Goal: Information Seeking & Learning: Learn about a topic

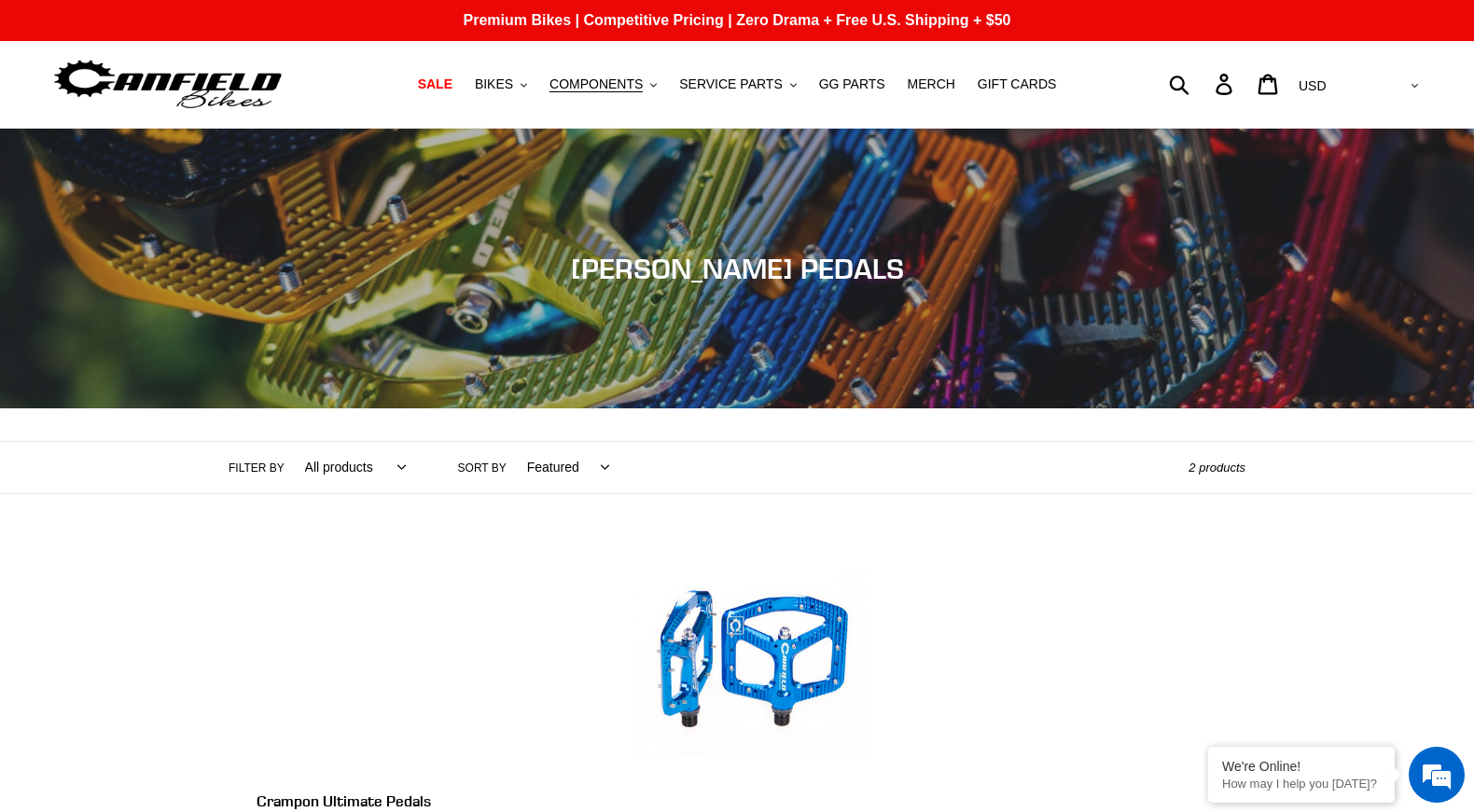
scroll to position [379, 0]
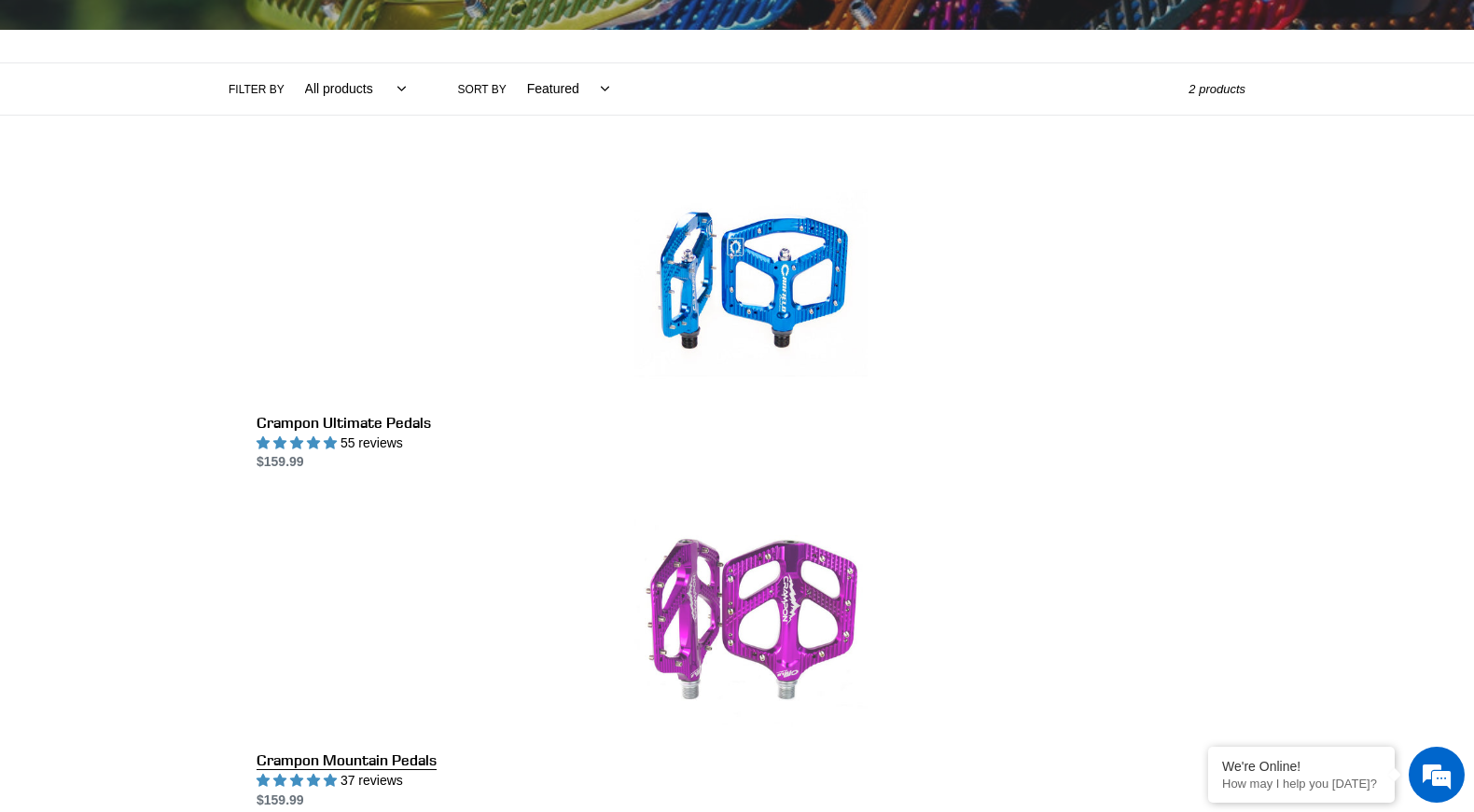
click at [1025, 504] on link "Crampon Mountain Pedals" at bounding box center [751, 657] width 989 height 306
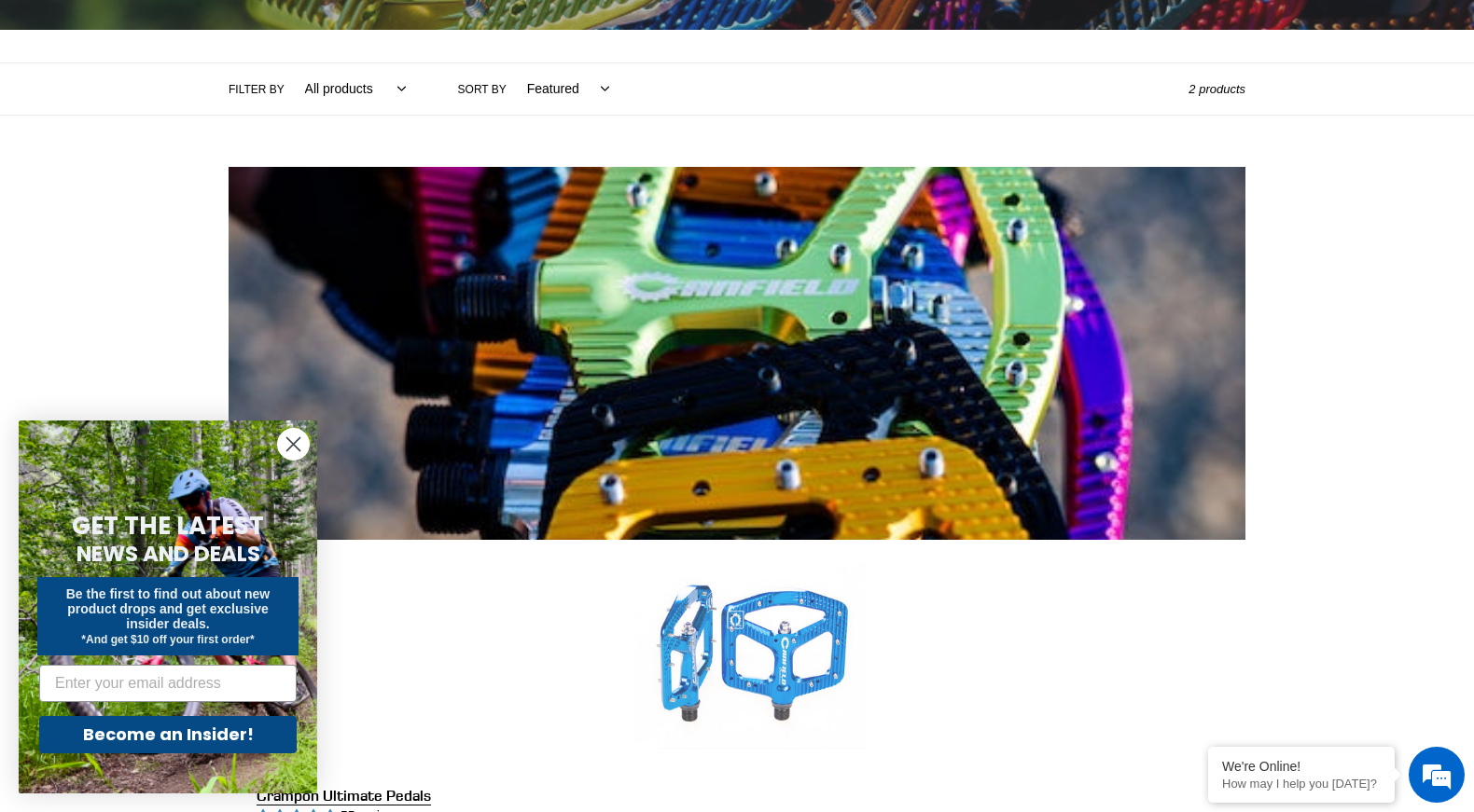
scroll to position [0, 0]
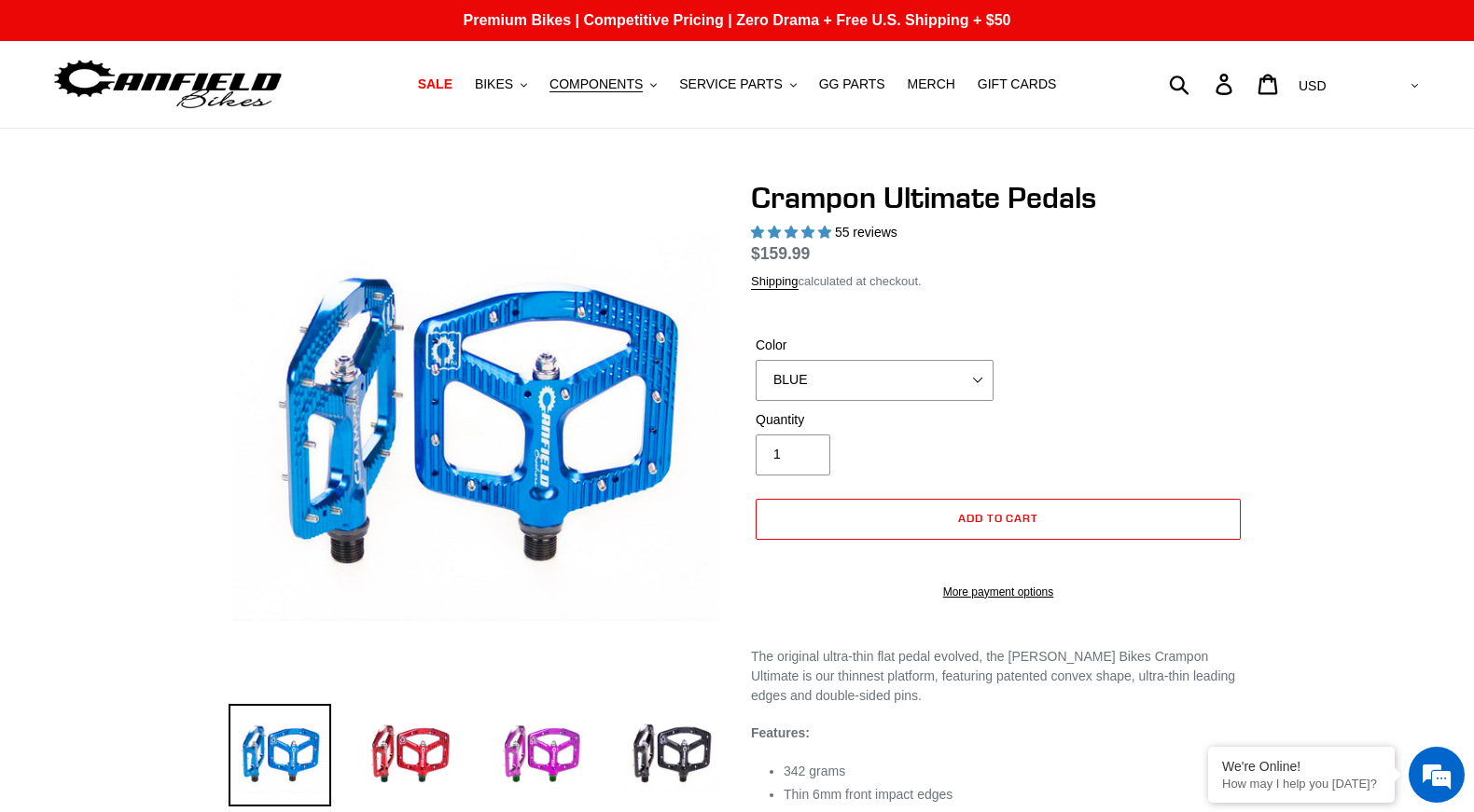
select select "highest-rating"
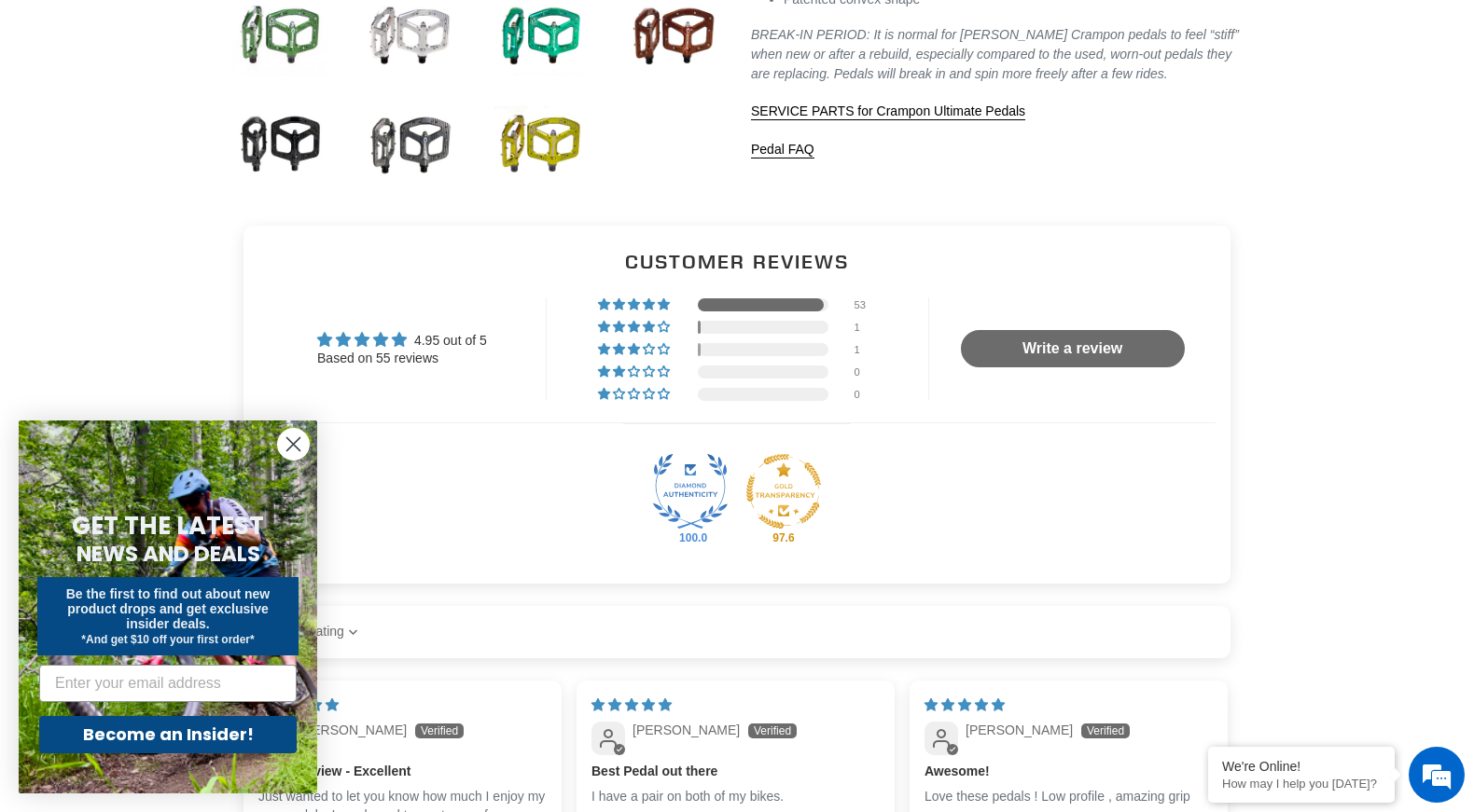
scroll to position [547, 0]
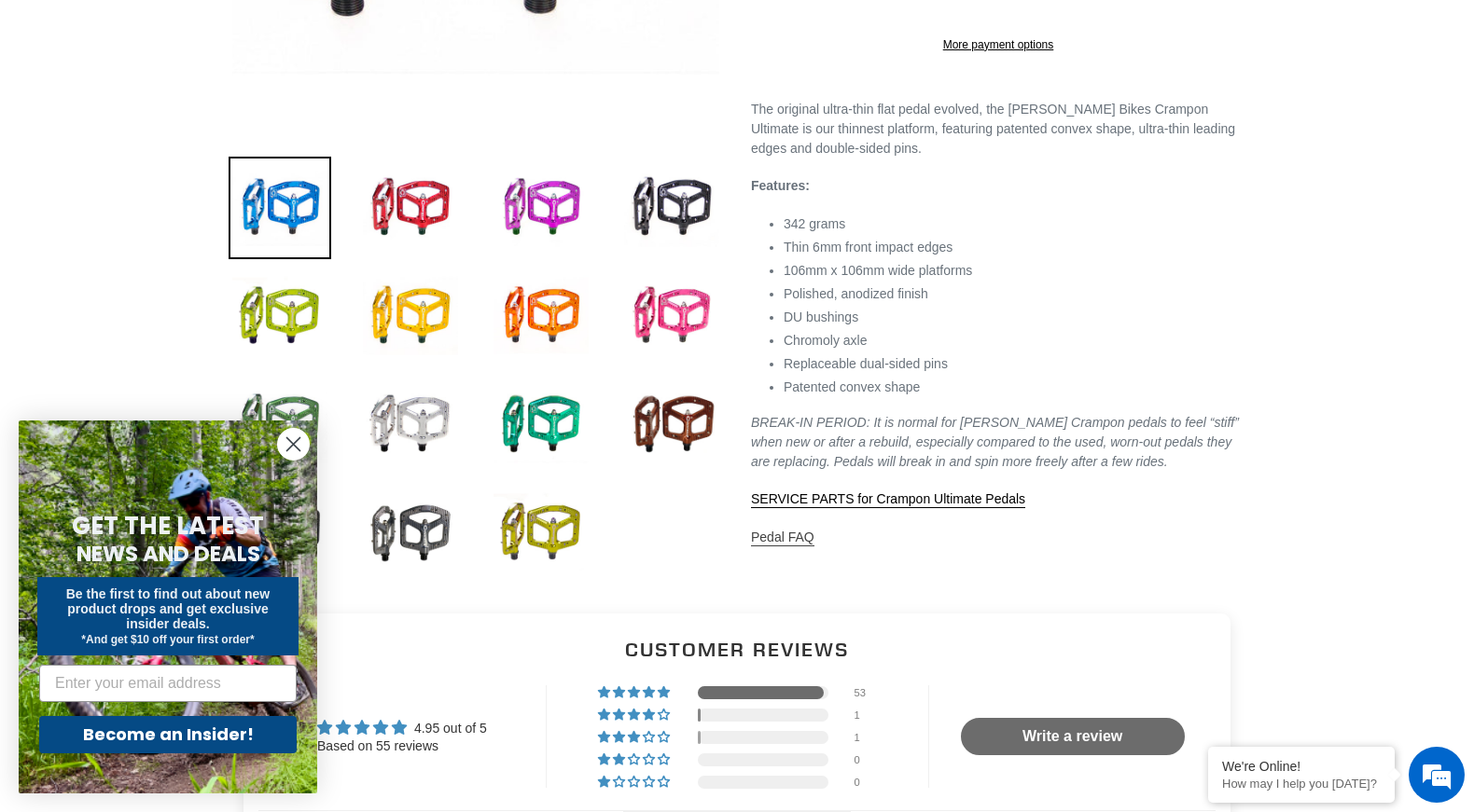
click at [777, 546] on link "Pedal FAQ" at bounding box center [782, 538] width 64 height 16
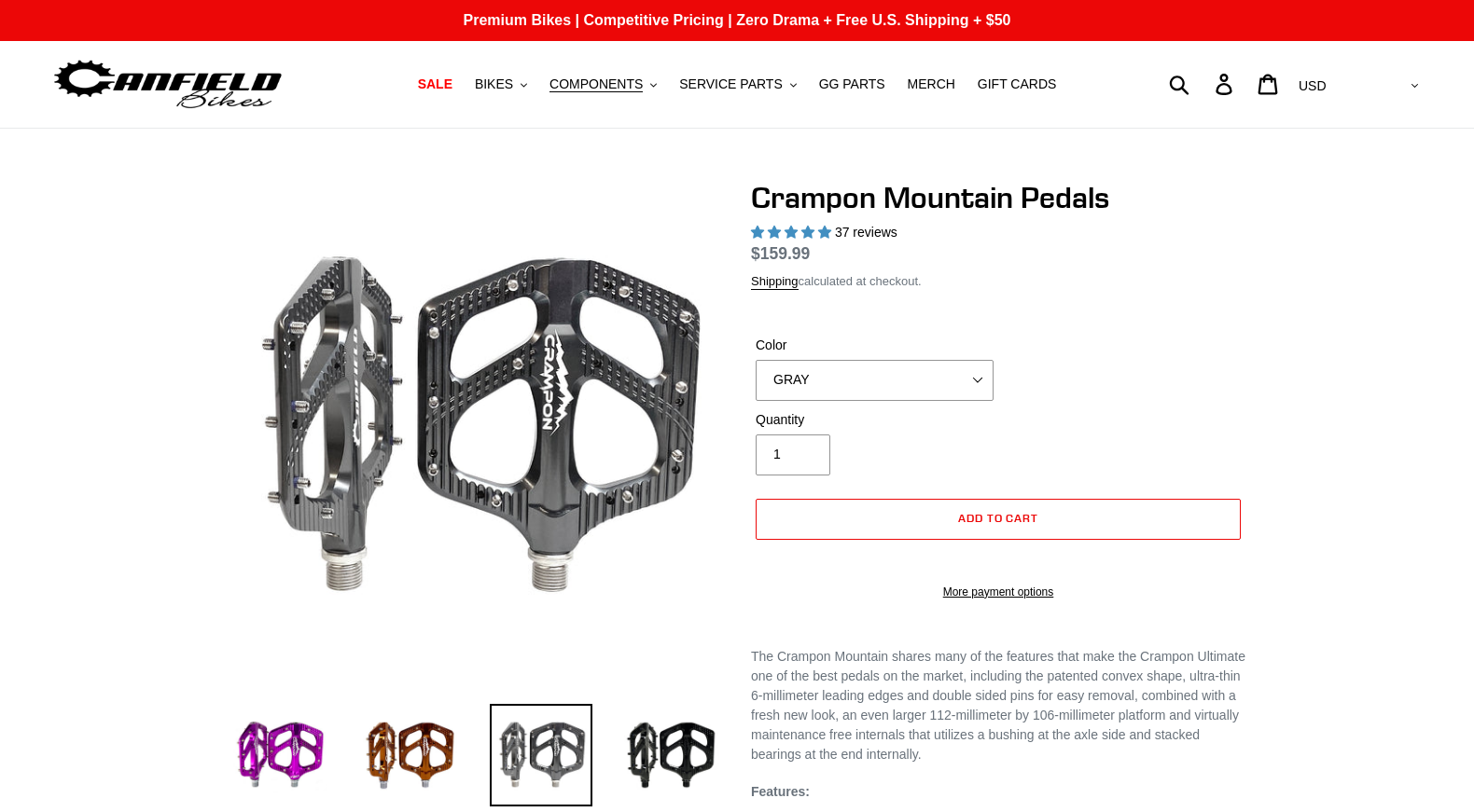
select select "highest-rating"
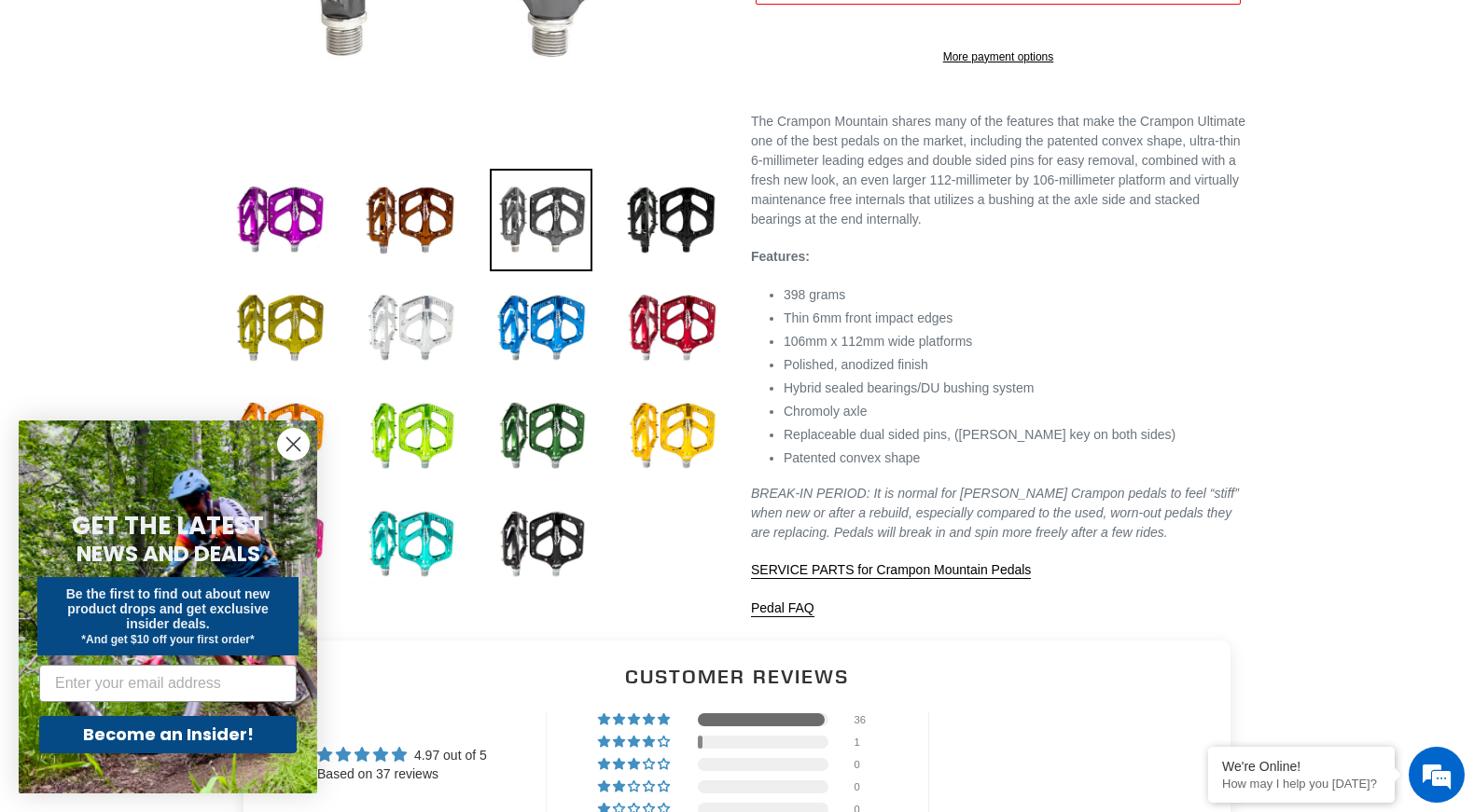
scroll to position [537, 0]
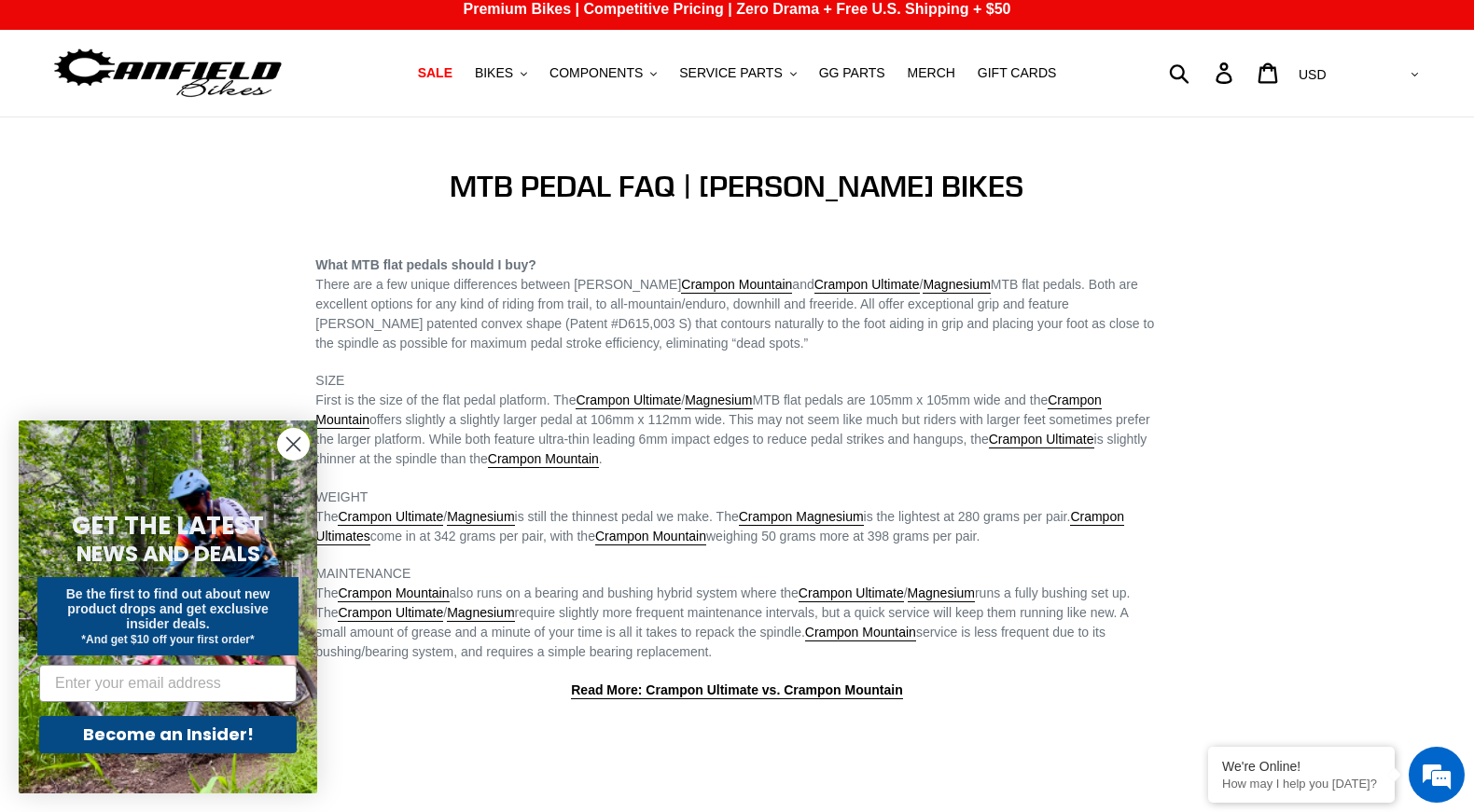
click at [281, 440] on circle "Close dialog" at bounding box center [293, 444] width 31 height 31
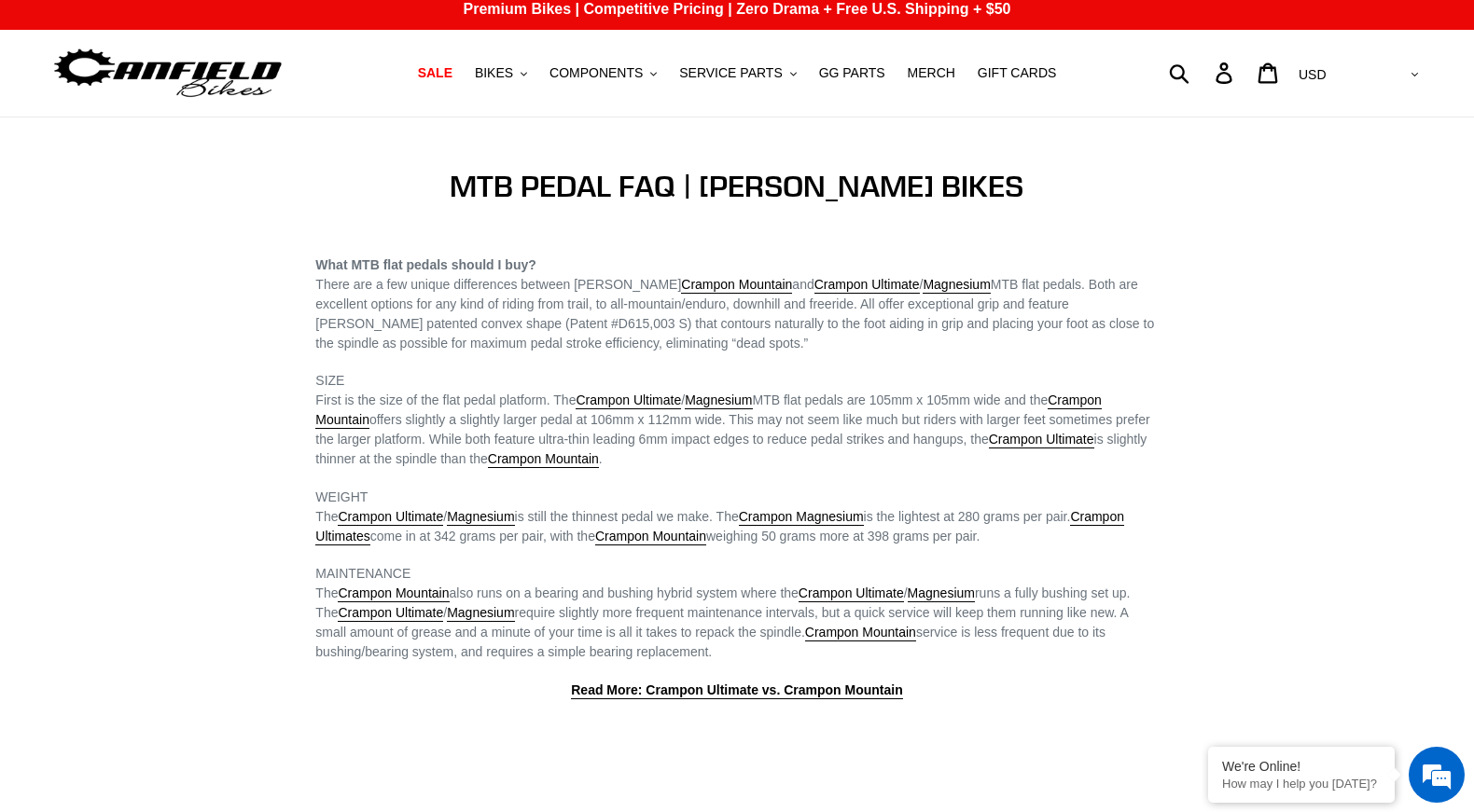
click at [989, 522] on span "The Crampon Ultimate / Magnesium is still the thinnest pedal we make. The Cramp…" at bounding box center [720, 527] width 809 height 37
click at [857, 517] on link "Crampon Magnesium" at bounding box center [801, 517] width 125 height 16
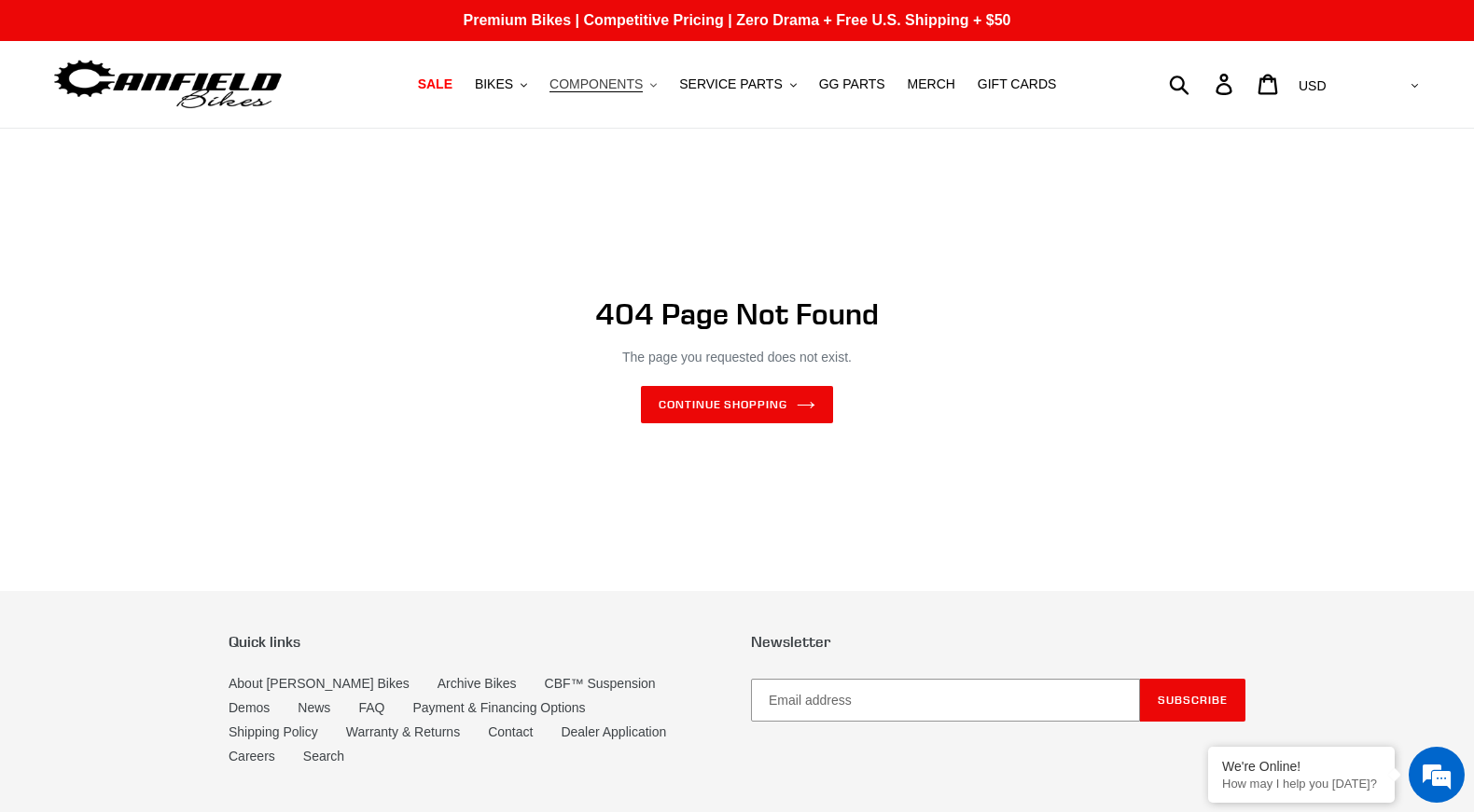
click at [633, 83] on span "COMPONENTS" at bounding box center [596, 84] width 93 height 15
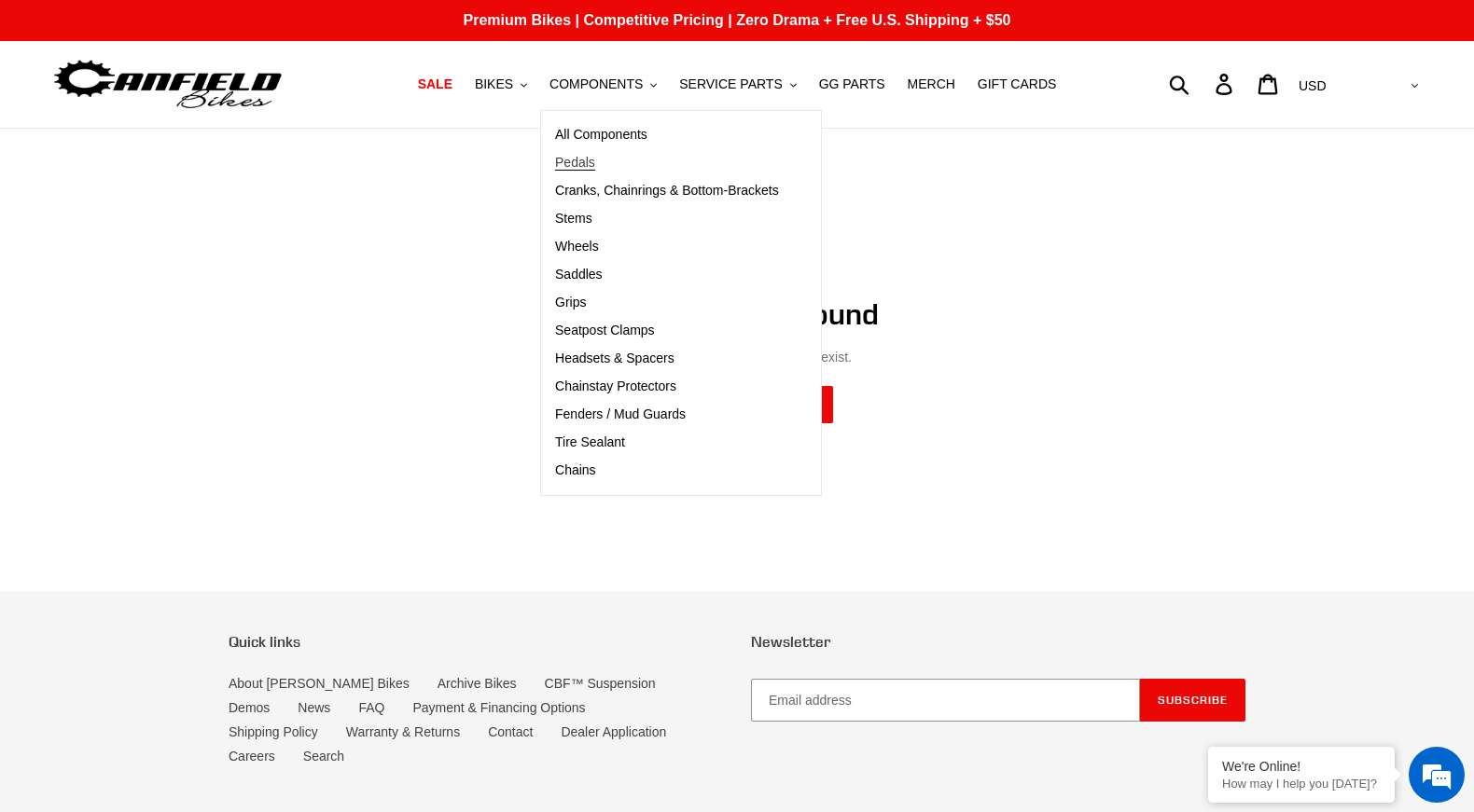
click at [574, 159] on span "Pedals" at bounding box center [575, 163] width 40 height 15
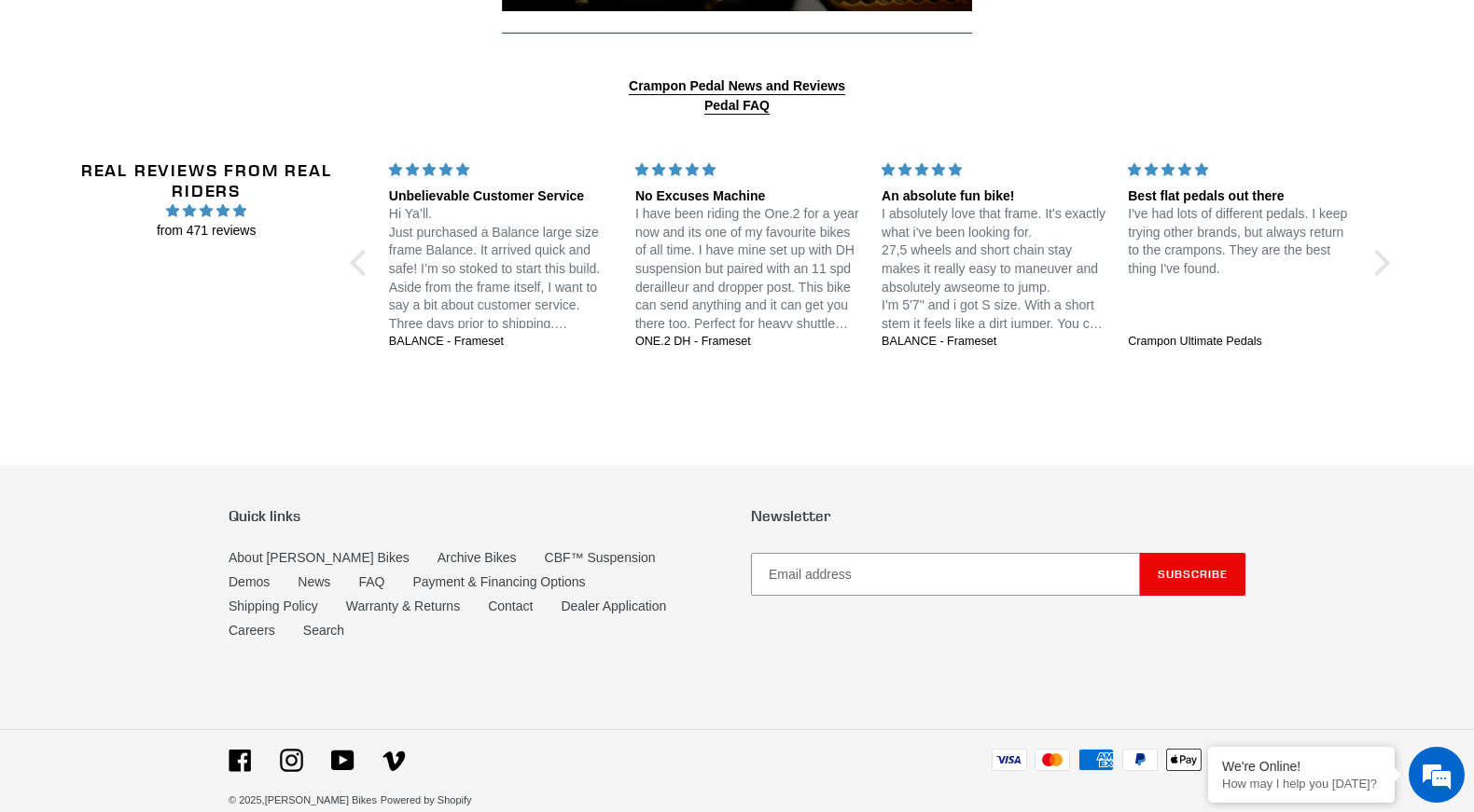
scroll to position [2584, 0]
